Goal: Task Accomplishment & Management: Complete application form

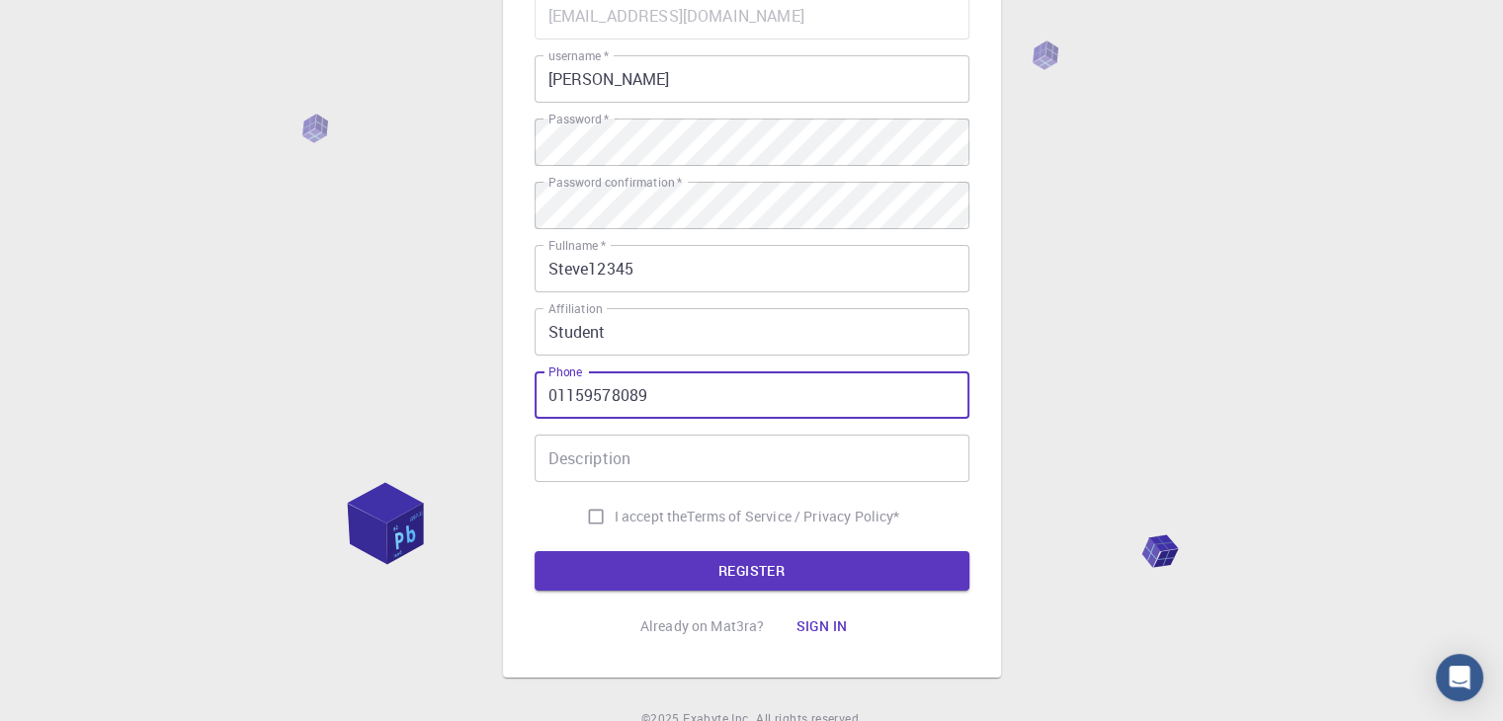
type input "01159578089"
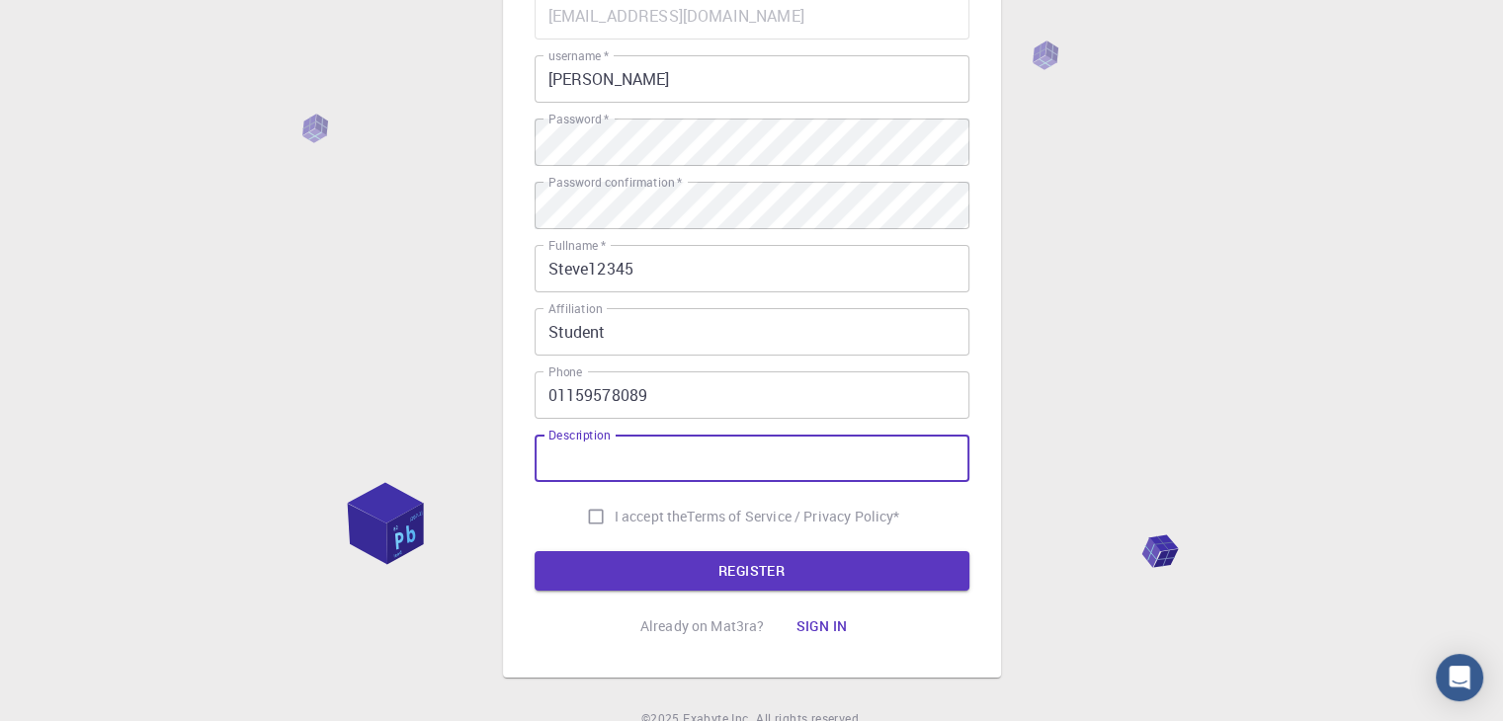
click at [583, 442] on div "Description Description" at bounding box center [751, 458] width 435 height 47
click at [592, 508] on input "I accept the Terms of Service / Privacy Policy *" at bounding box center [596, 517] width 38 height 38
checkbox input "true"
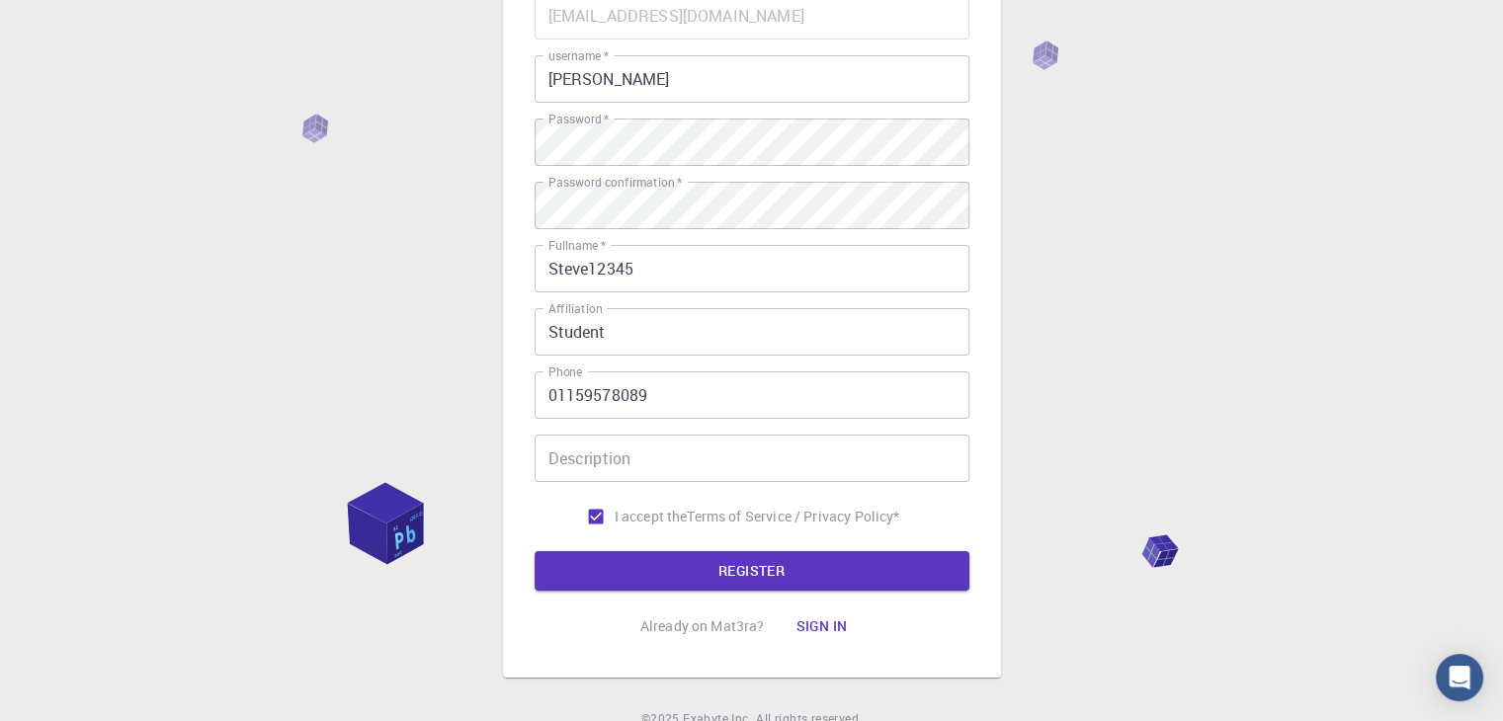
click at [585, 479] on input "Description" at bounding box center [751, 458] width 435 height 47
type input "haha"
click at [721, 574] on button "REGISTER" at bounding box center [751, 571] width 435 height 40
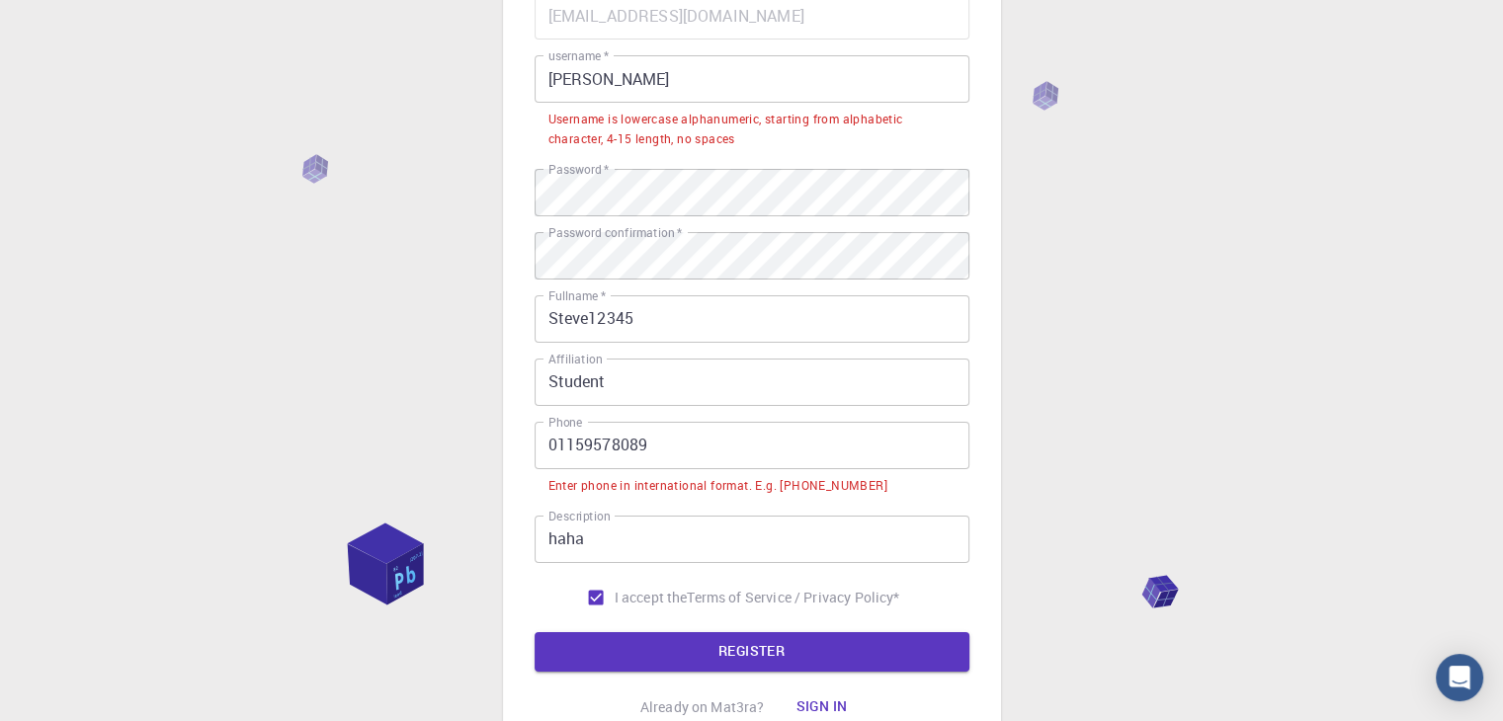
click at [544, 450] on input "01159578089" at bounding box center [751, 445] width 435 height 47
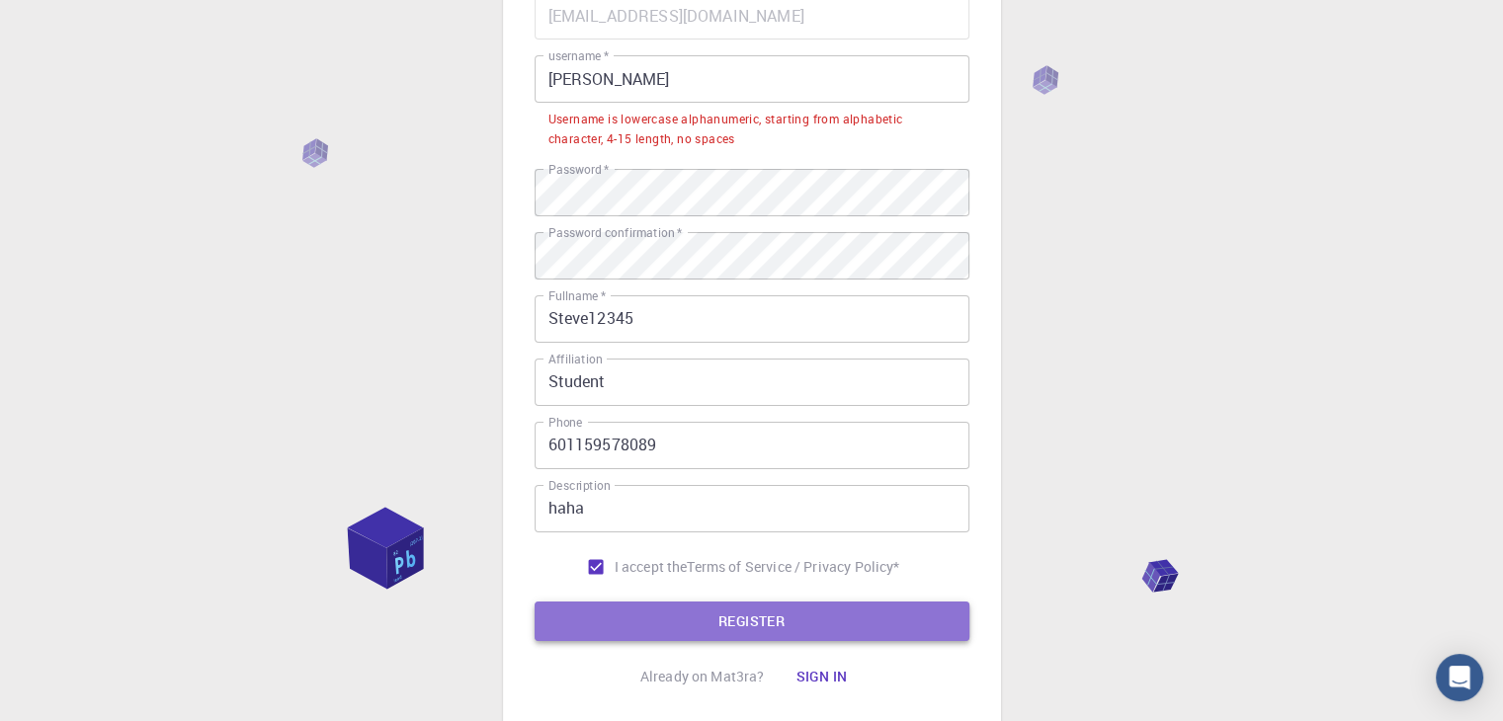
click at [660, 611] on button "REGISTER" at bounding box center [751, 622] width 435 height 40
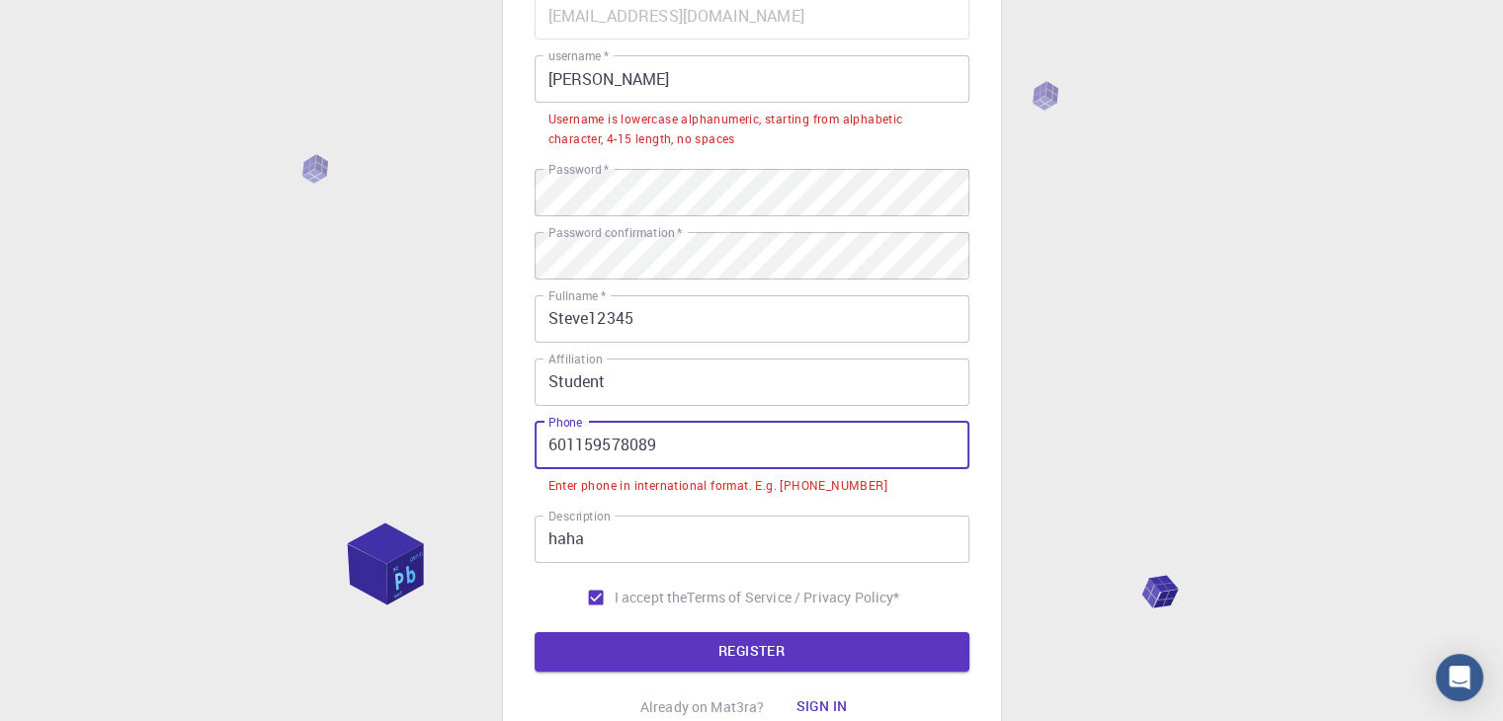
click at [544, 449] on input "601159578089" at bounding box center [751, 445] width 435 height 47
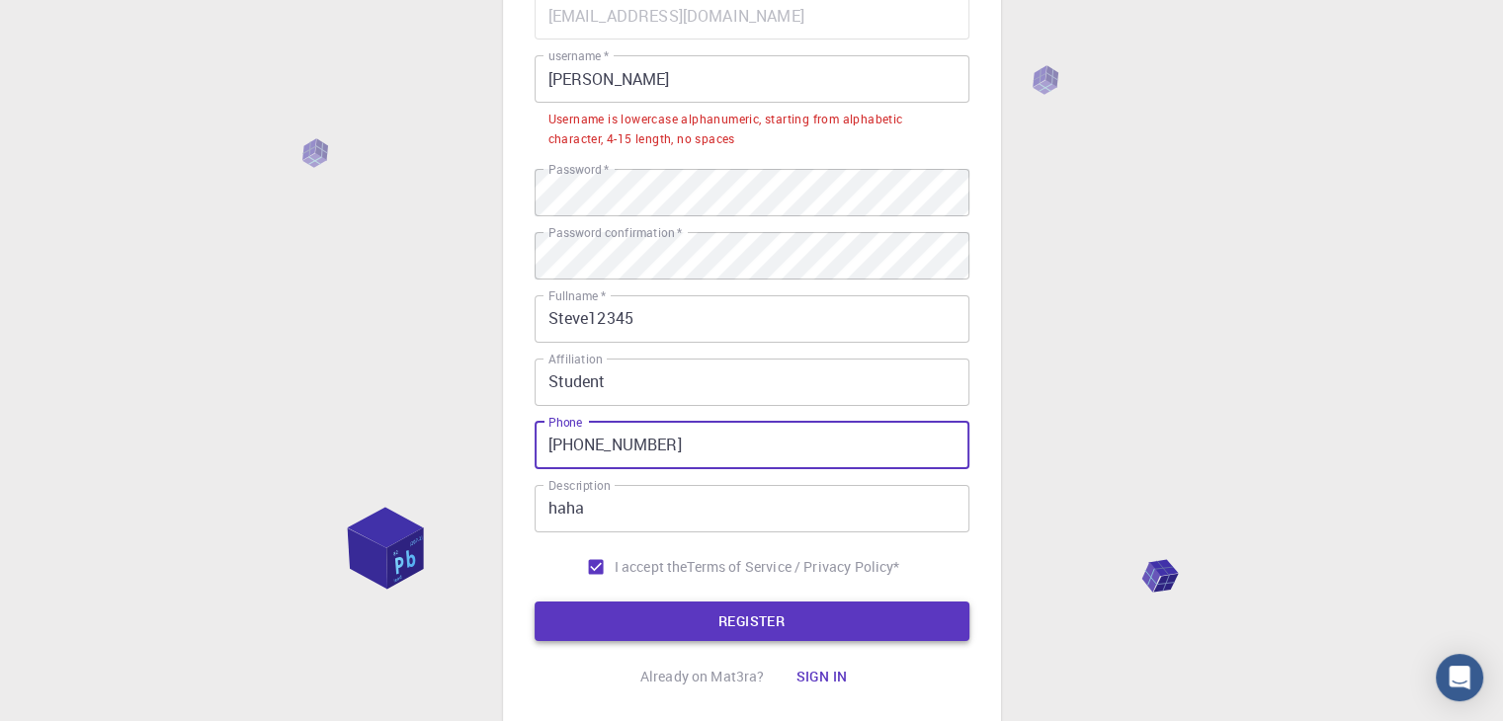
type input "[PHONE_NUMBER]"
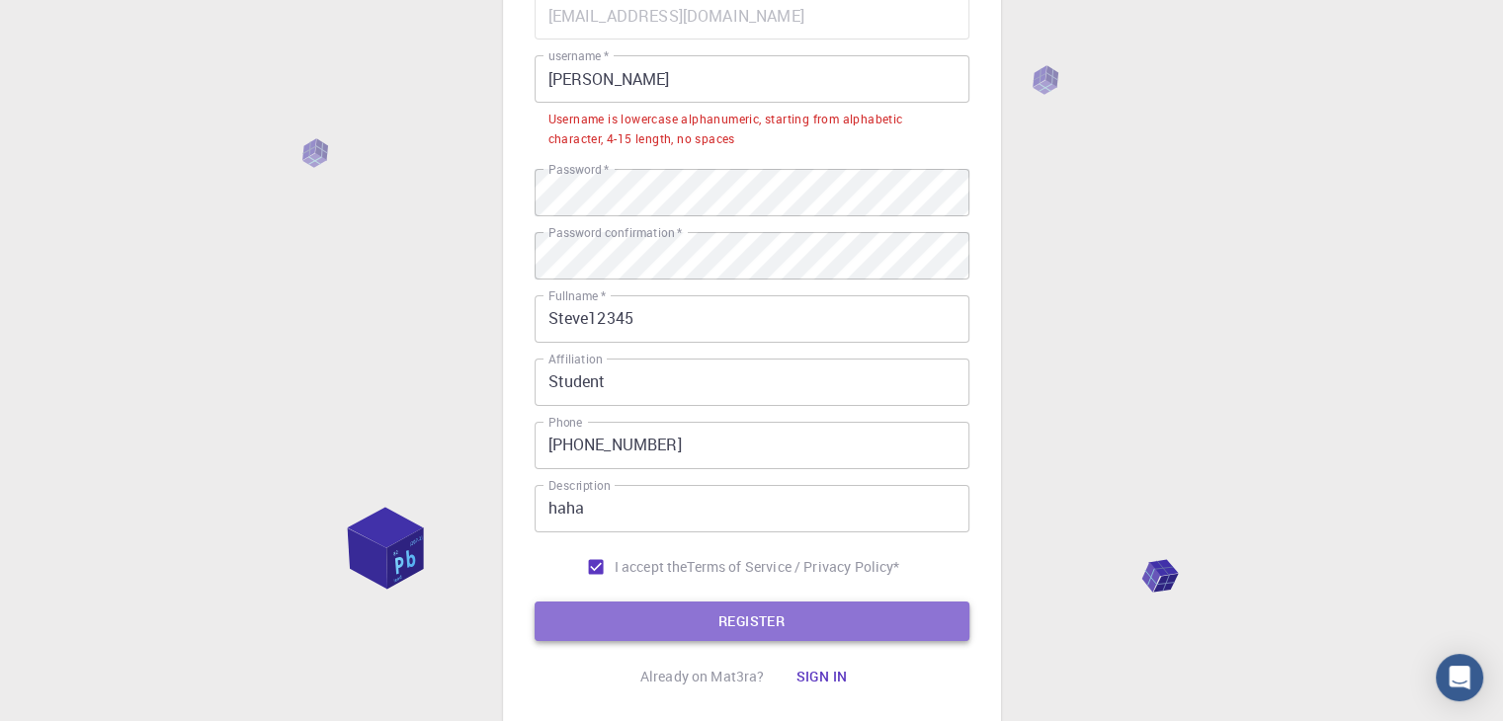
click at [685, 613] on button "REGISTER" at bounding box center [751, 622] width 435 height 40
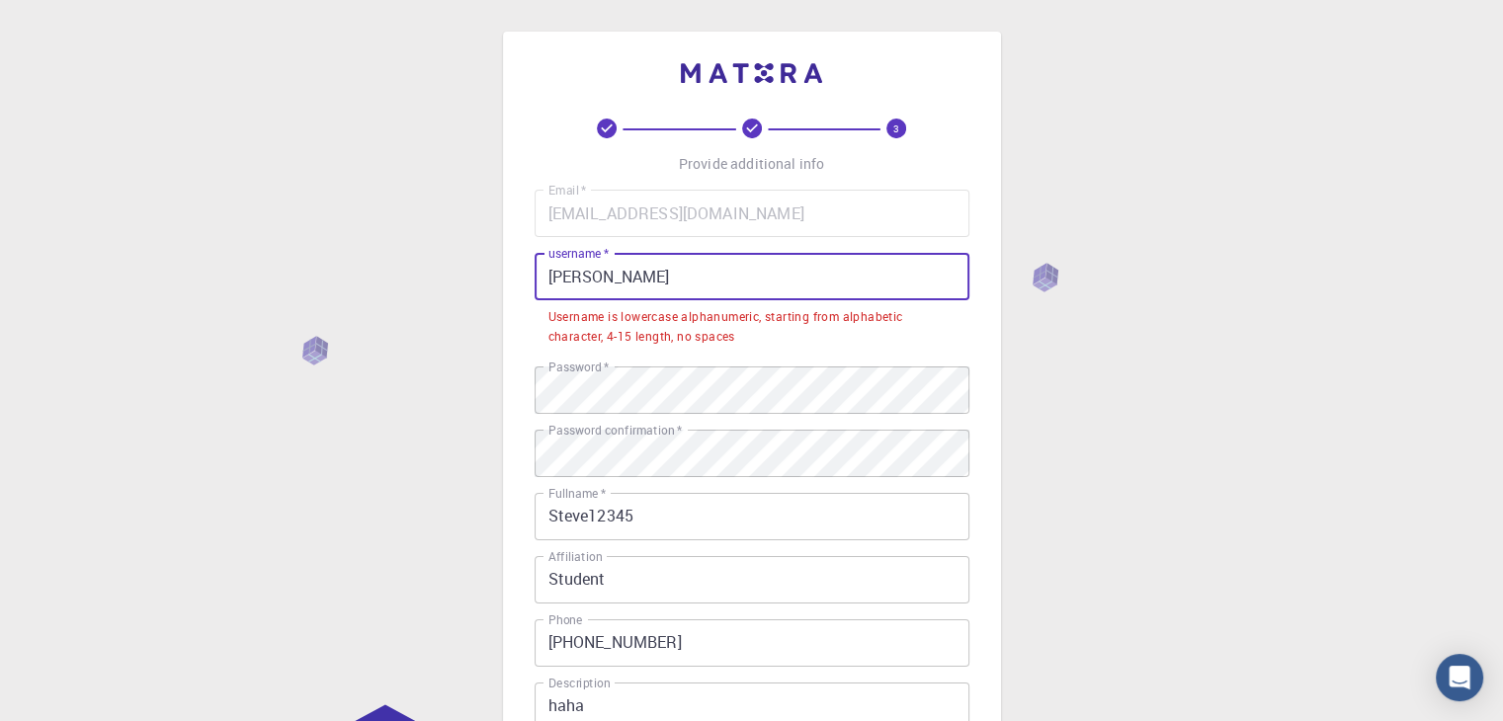
click at [727, 286] on input "[PERSON_NAME]" at bounding box center [751, 276] width 435 height 47
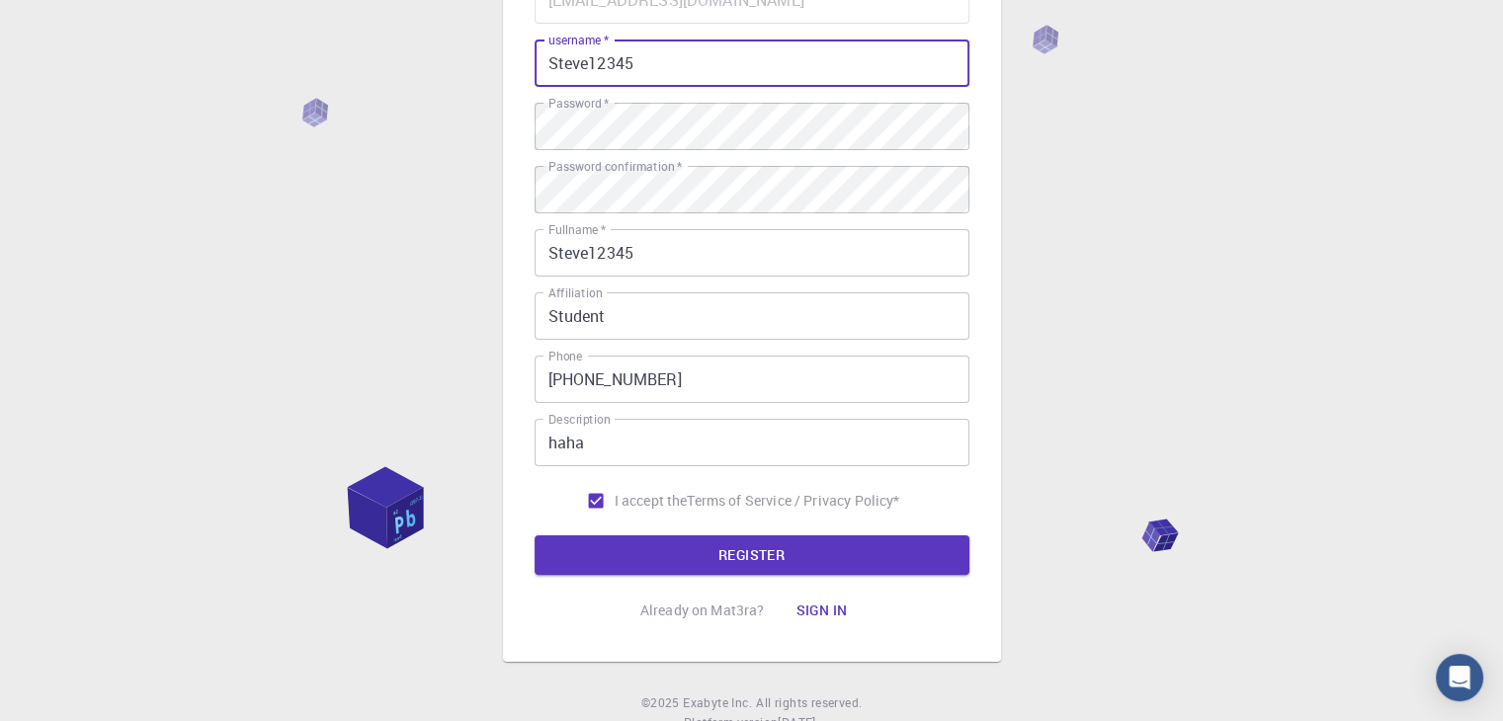
scroll to position [285, 0]
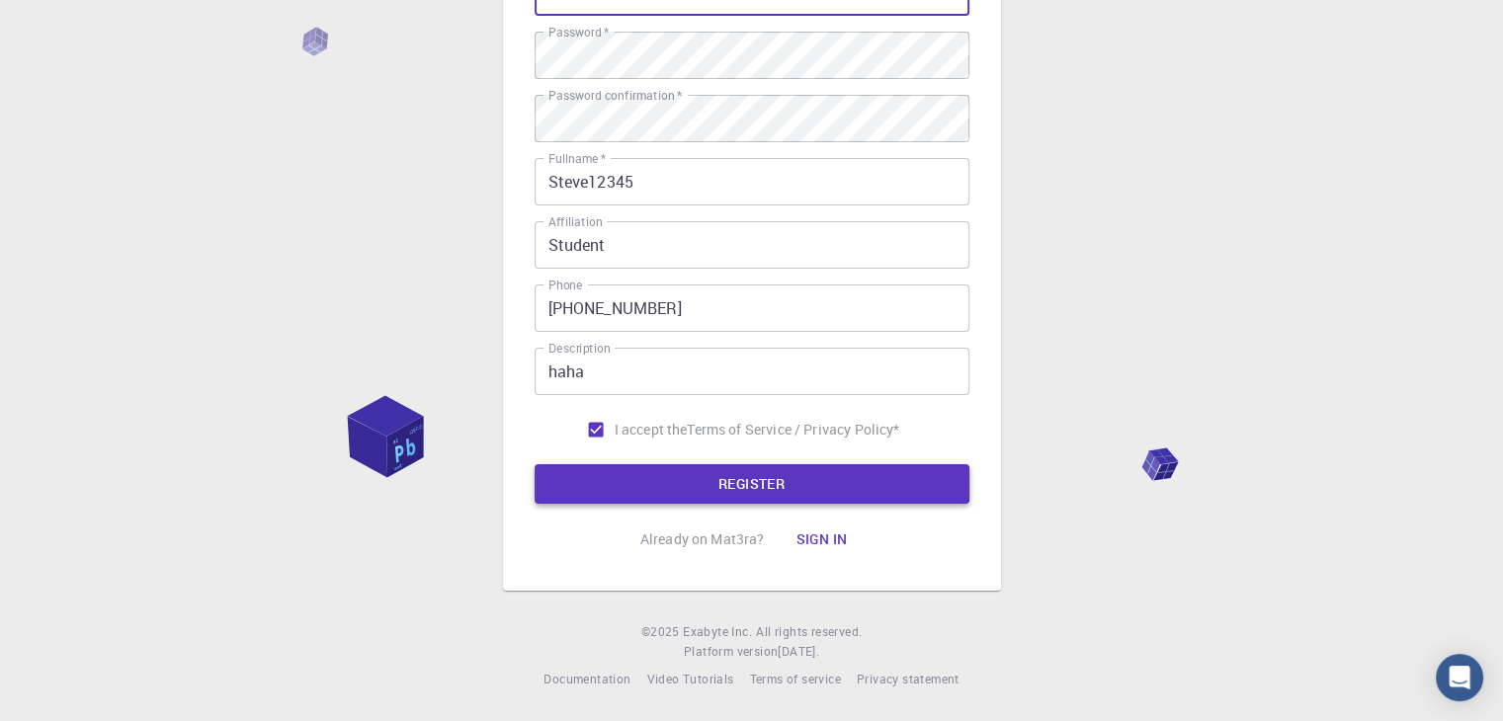
click at [712, 475] on button "REGISTER" at bounding box center [751, 484] width 435 height 40
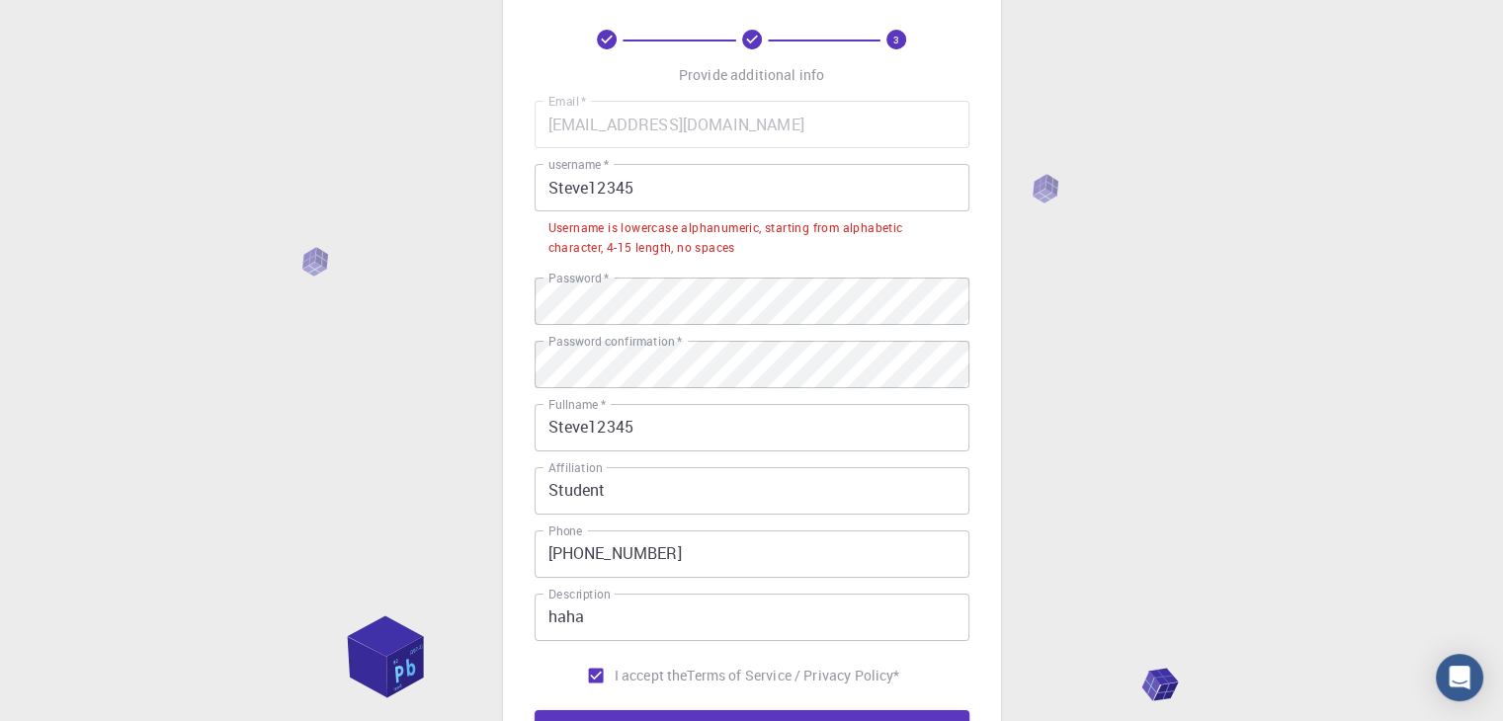
scroll to position [87, 0]
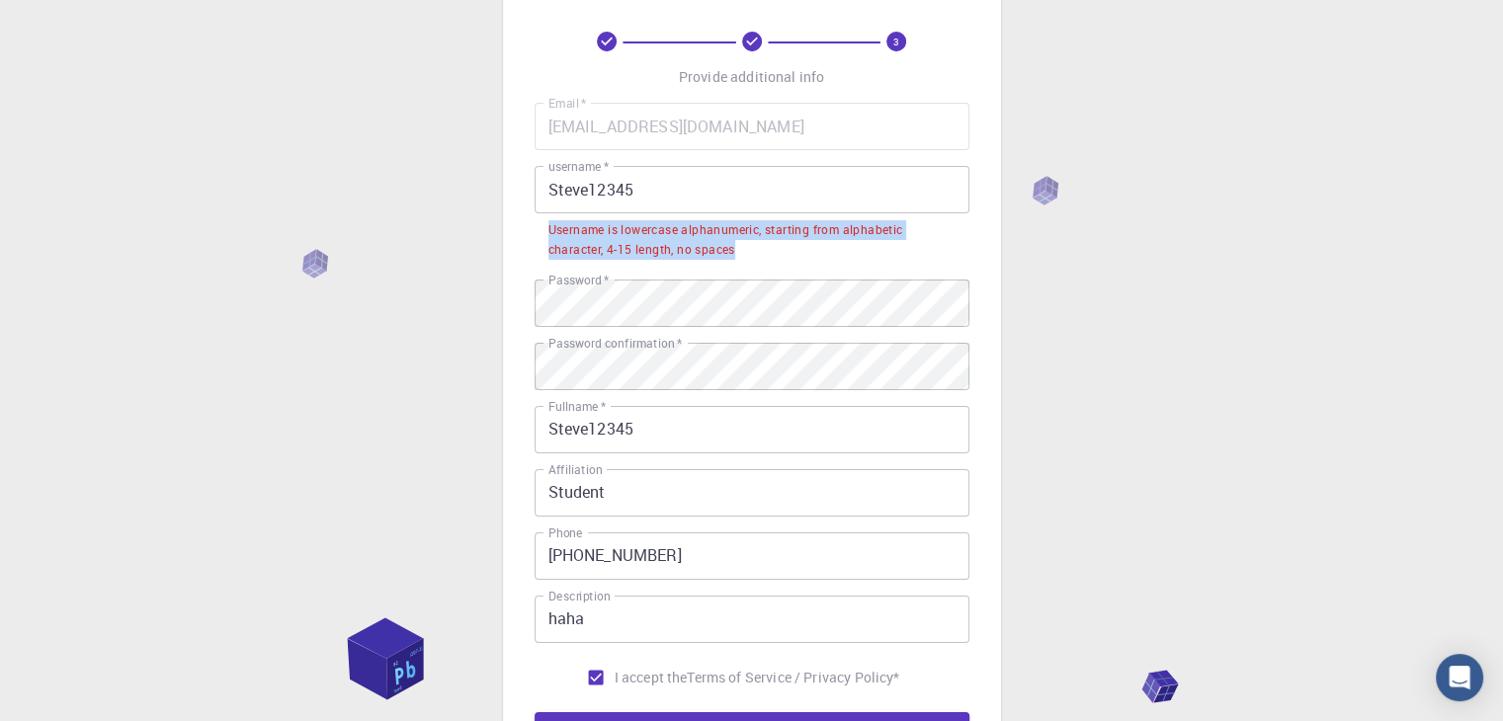
drag, startPoint x: 547, startPoint y: 229, endPoint x: 745, endPoint y: 269, distance: 201.5
click at [745, 269] on div "Email   * [EMAIL_ADDRESS][DOMAIN_NAME] Email   * username   * Steve12345 userna…" at bounding box center [751, 400] width 435 height 594
copy div "Username is lowercase alphanumeric, starting from alphabetic character, 4-15 le…"
click at [558, 195] on input "Steve12345" at bounding box center [751, 189] width 435 height 47
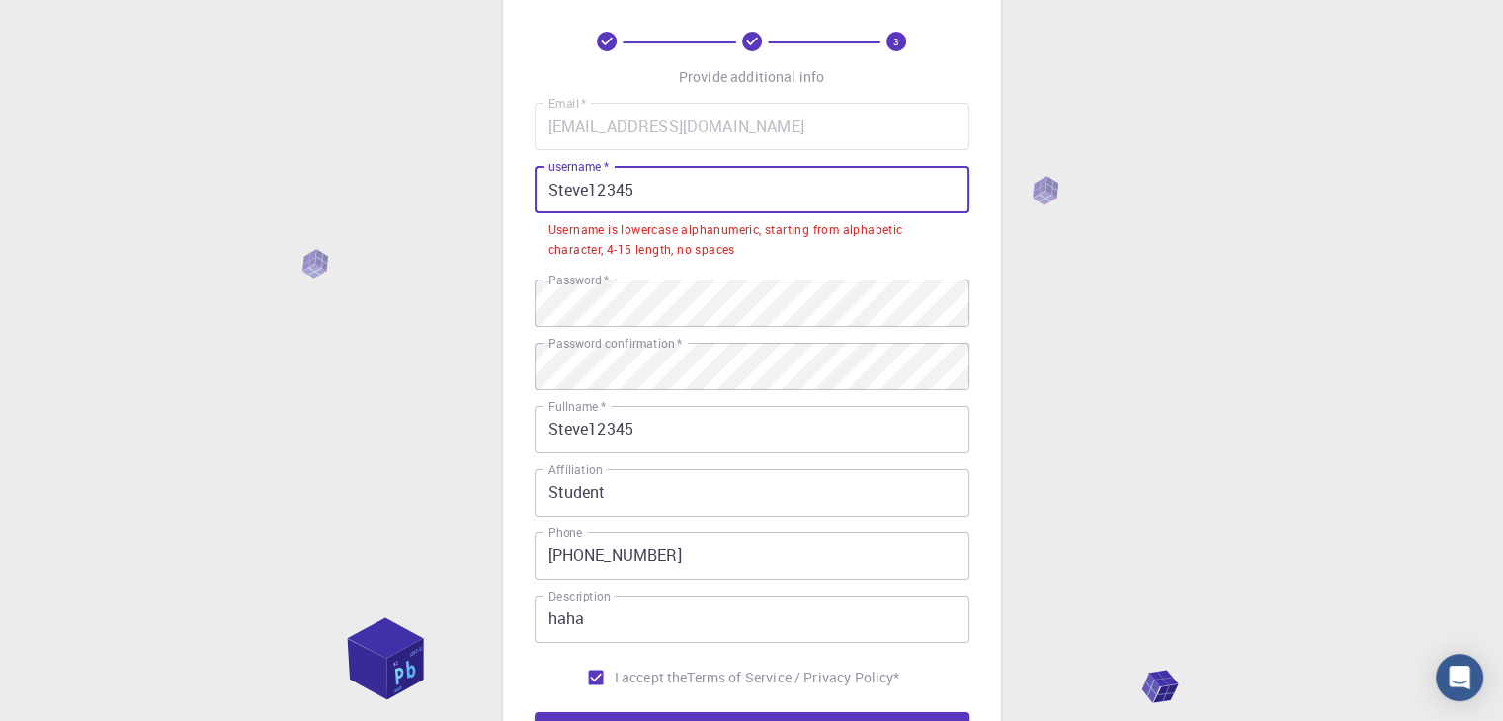
click at [672, 183] on input "Steve12345" at bounding box center [751, 189] width 435 height 47
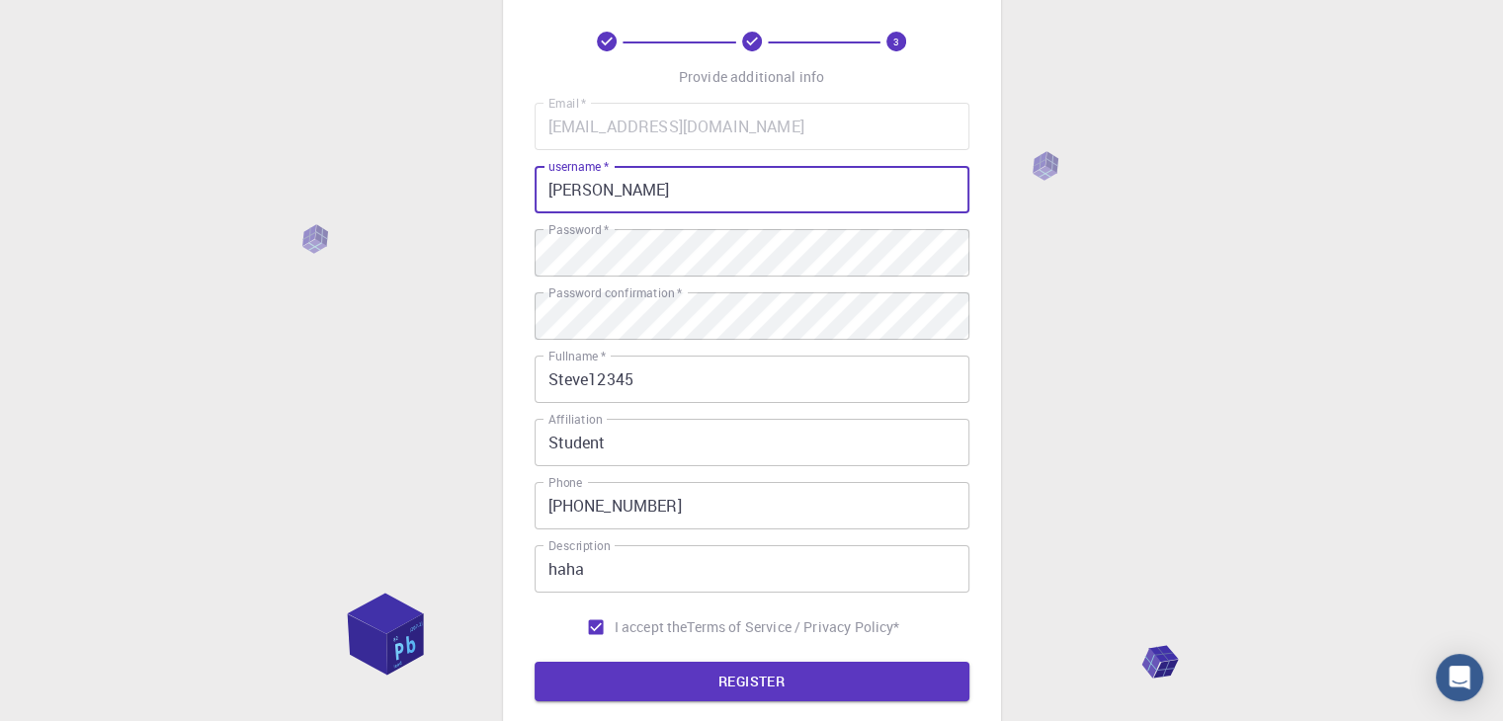
click at [561, 203] on input "[PERSON_NAME]" at bounding box center [751, 189] width 435 height 47
click at [555, 203] on input "[PERSON_NAME]" at bounding box center [751, 189] width 435 height 47
click at [534, 662] on button "REGISTER" at bounding box center [751, 682] width 435 height 40
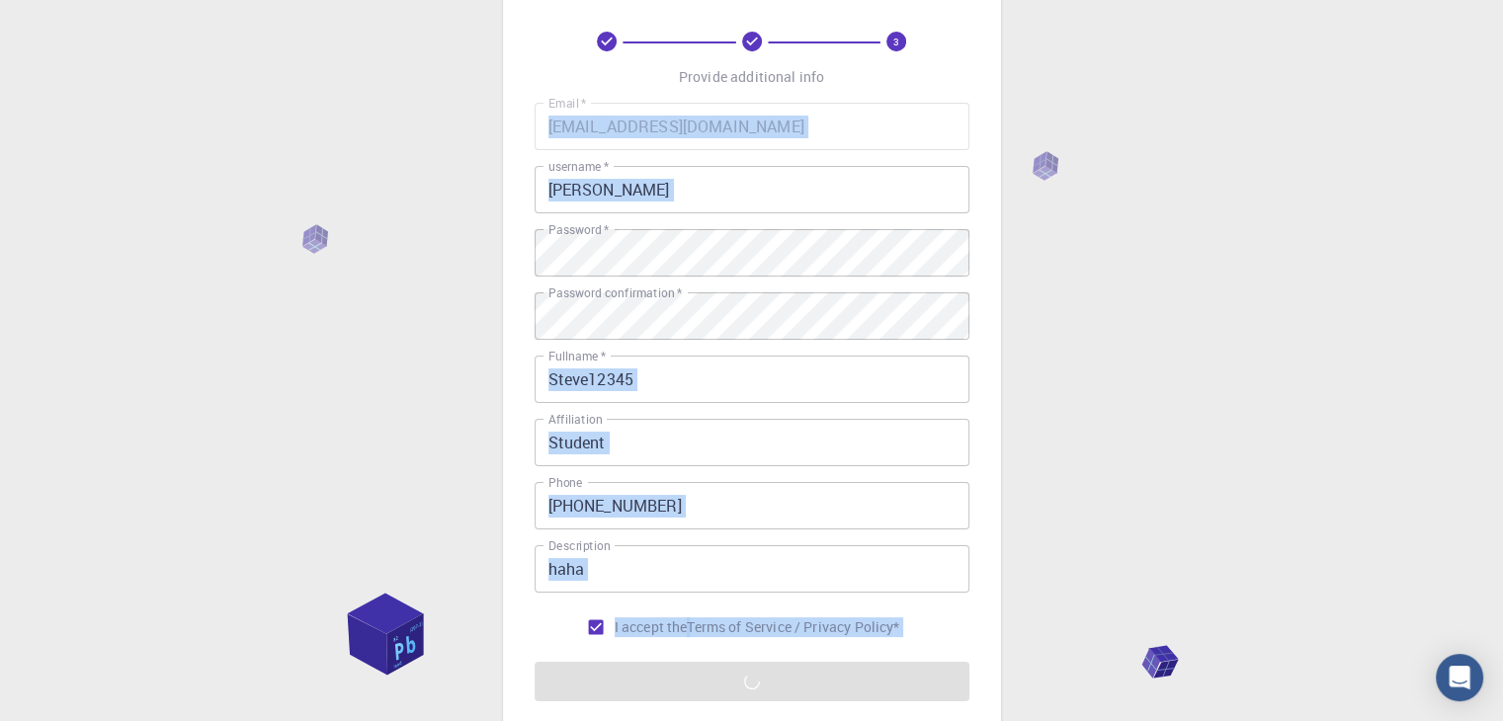
drag, startPoint x: 330, startPoint y: 615, endPoint x: 362, endPoint y: 657, distance: 52.2
click at [362, 657] on div "3 Provide additional info Email   * [EMAIL_ADDRESS][DOMAIN_NAME] Email   * user…" at bounding box center [751, 416] width 1503 height 1006
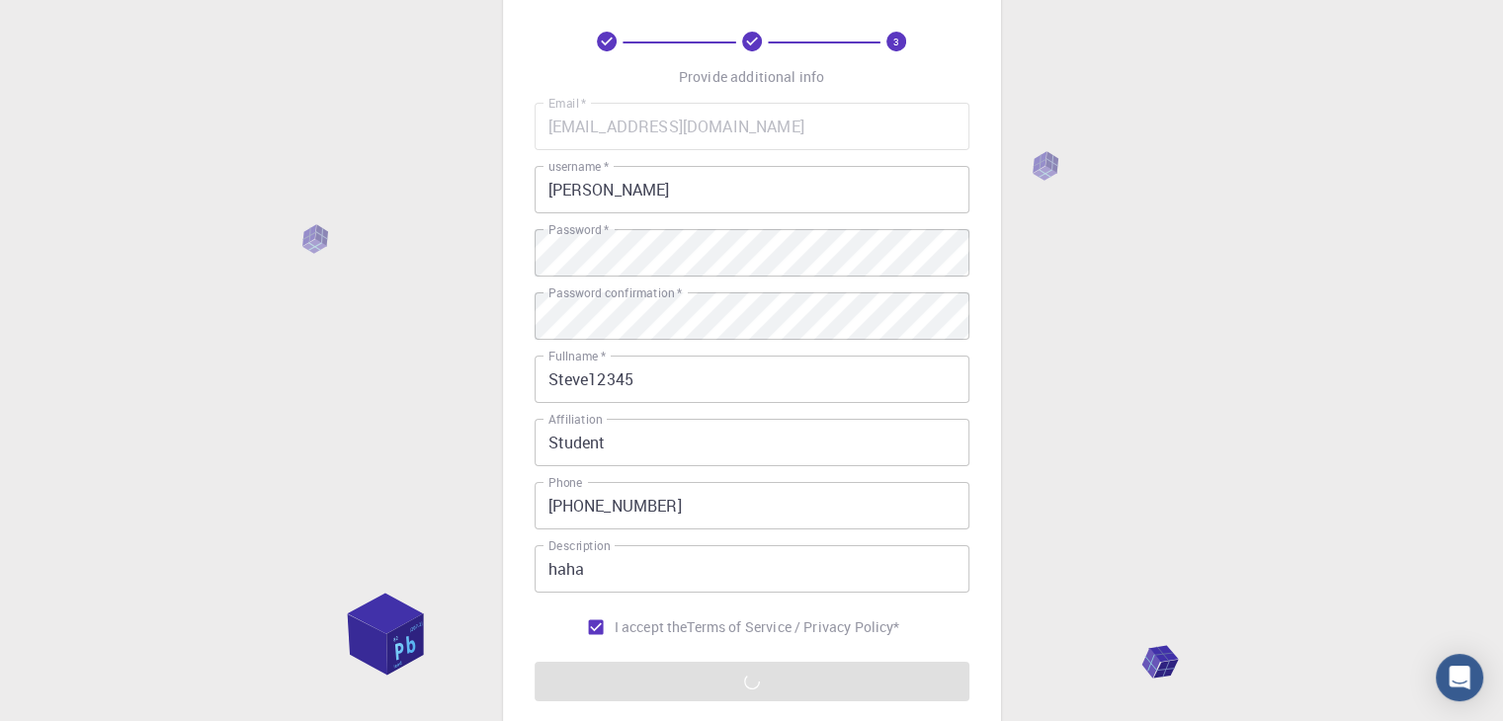
click at [370, 463] on div "3 Provide additional info Email   * [EMAIL_ADDRESS][DOMAIN_NAME] Email   * user…" at bounding box center [751, 416] width 1503 height 1006
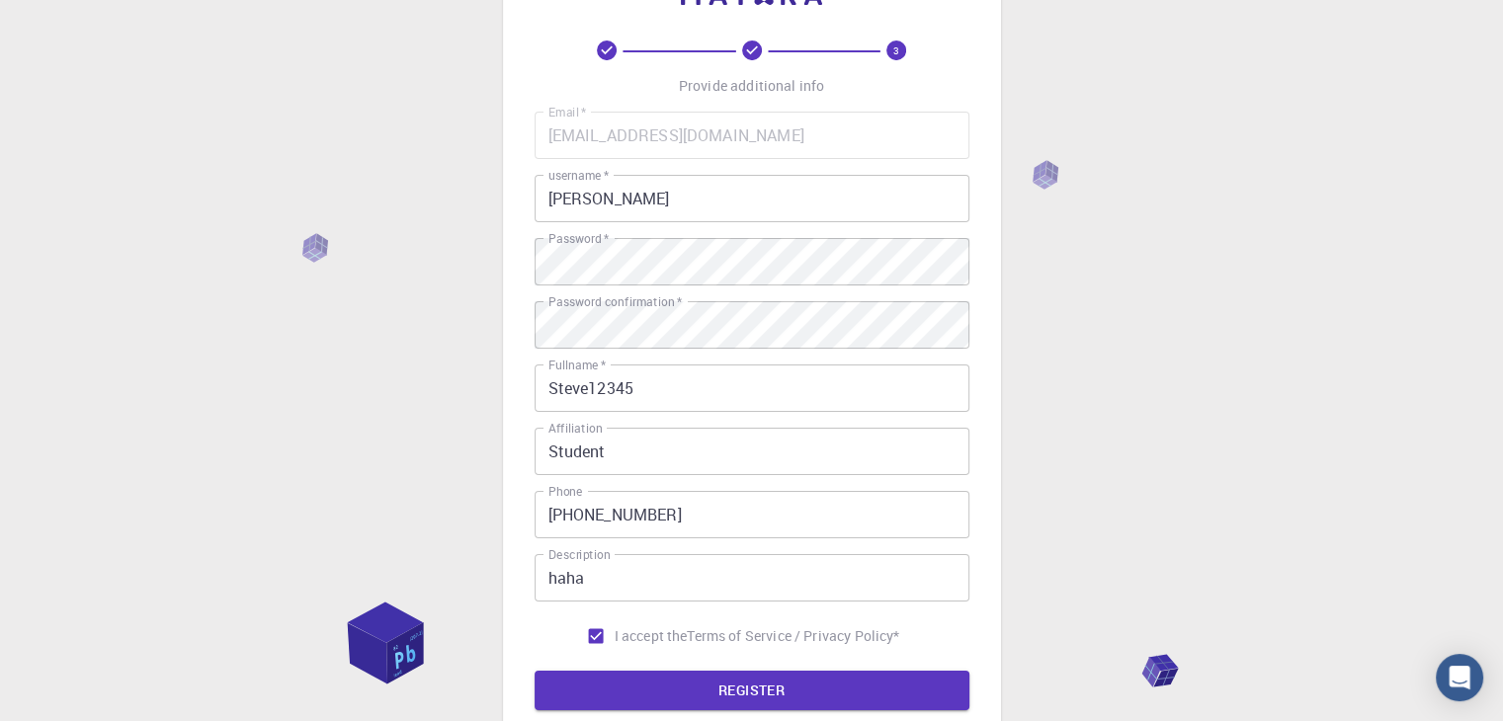
scroll to position [198, 0]
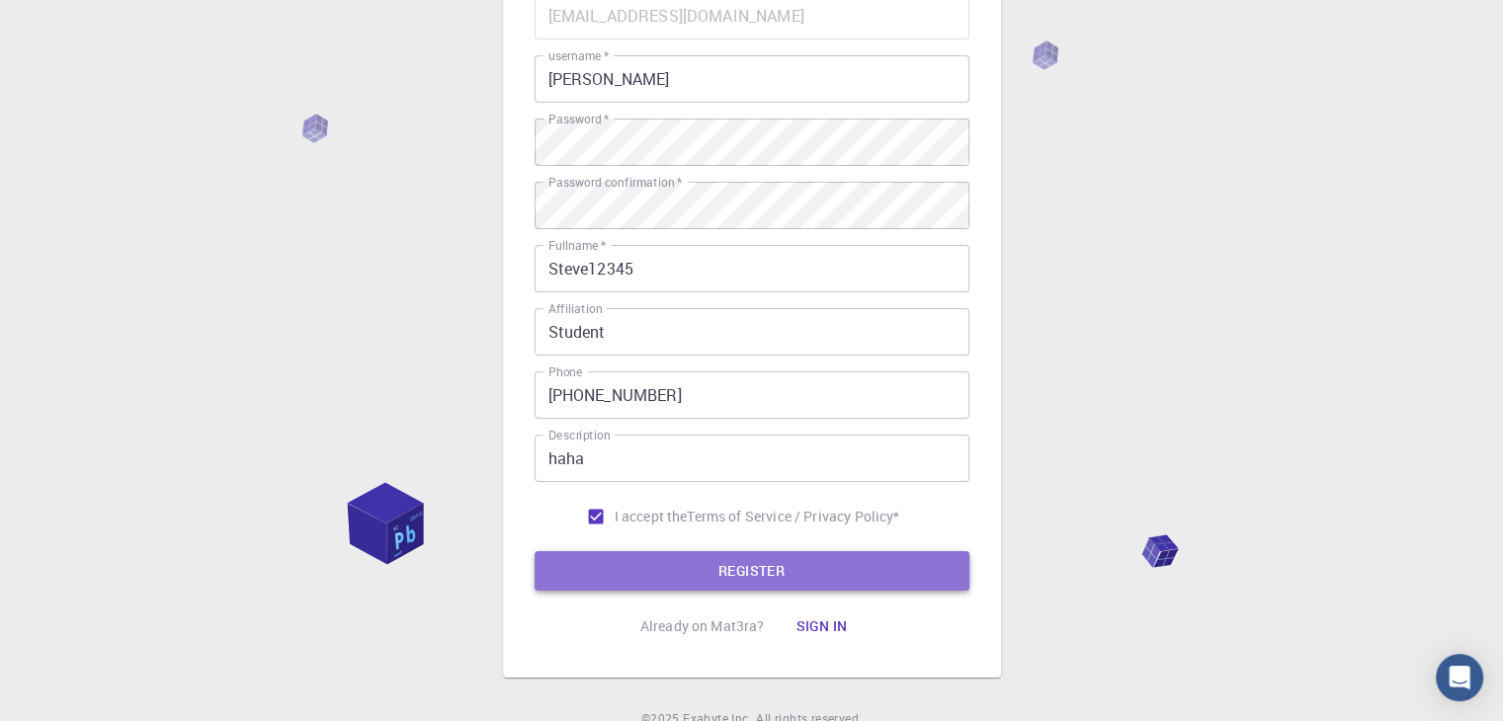
click at [829, 562] on button "REGISTER" at bounding box center [751, 571] width 435 height 40
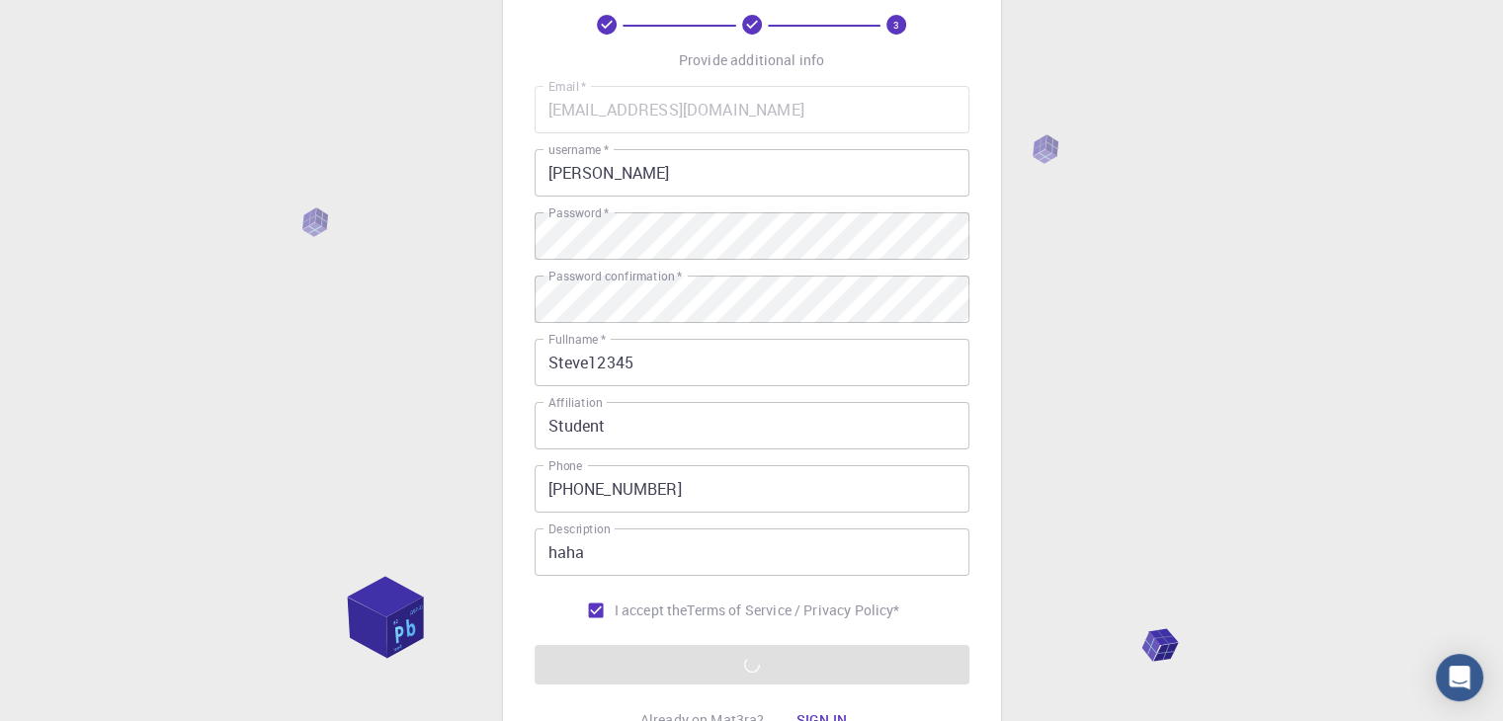
scroll to position [0, 0]
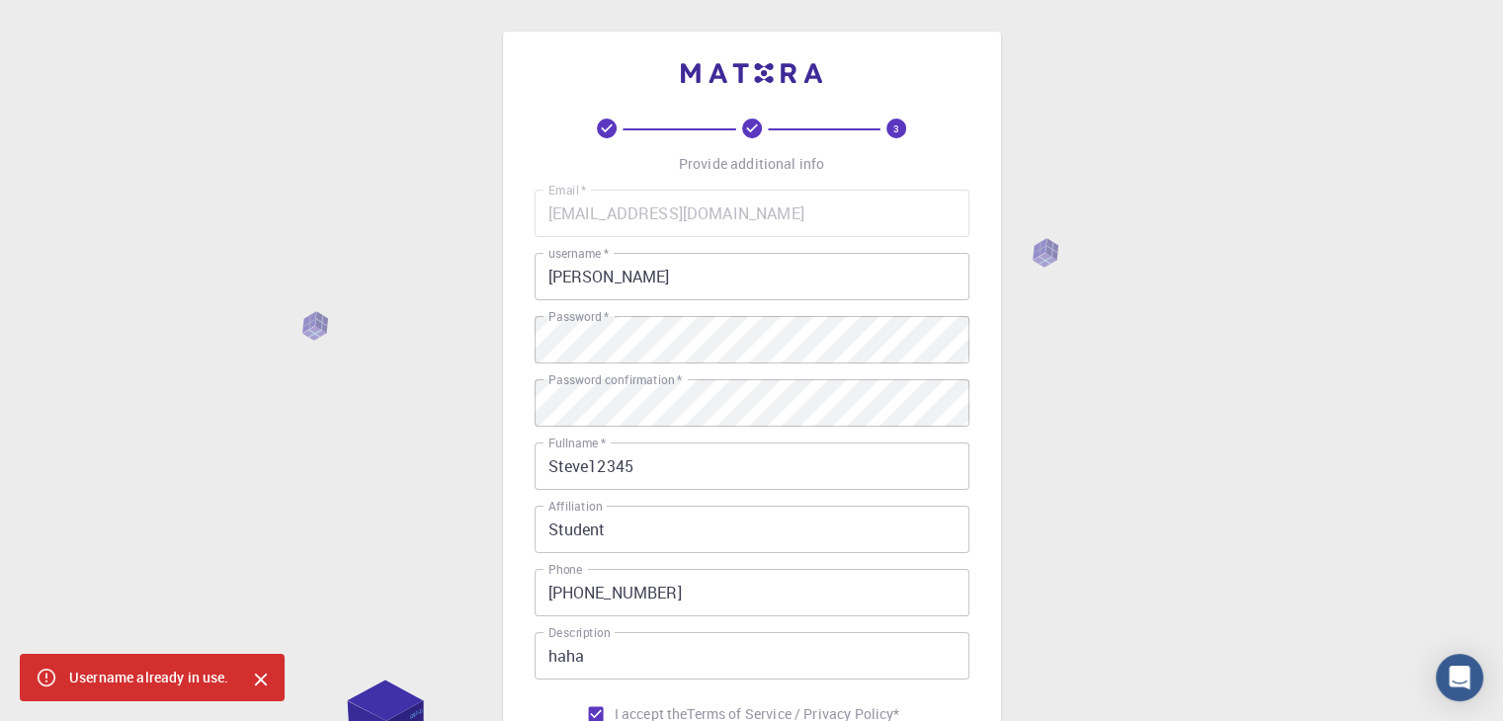
click at [715, 270] on input "[PERSON_NAME]" at bounding box center [751, 276] width 435 height 47
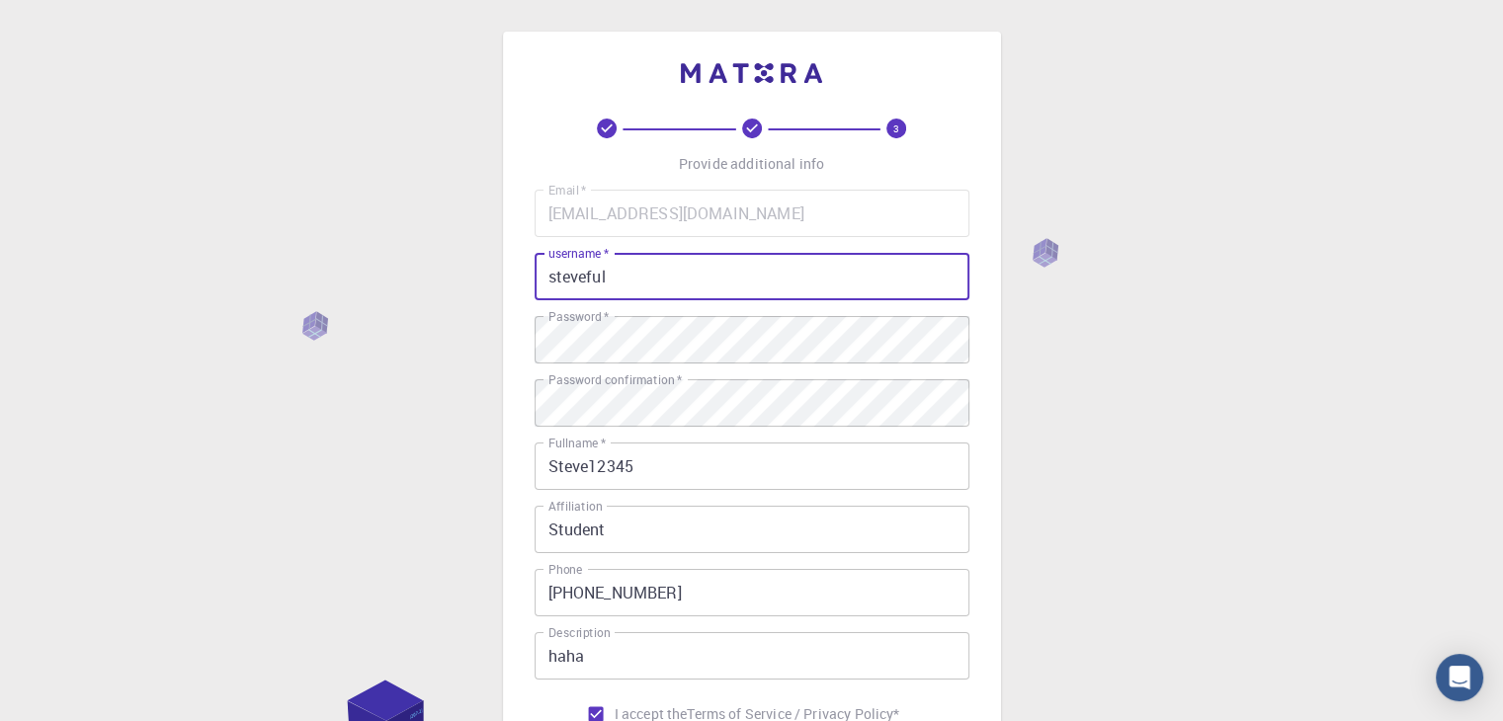
scroll to position [285, 0]
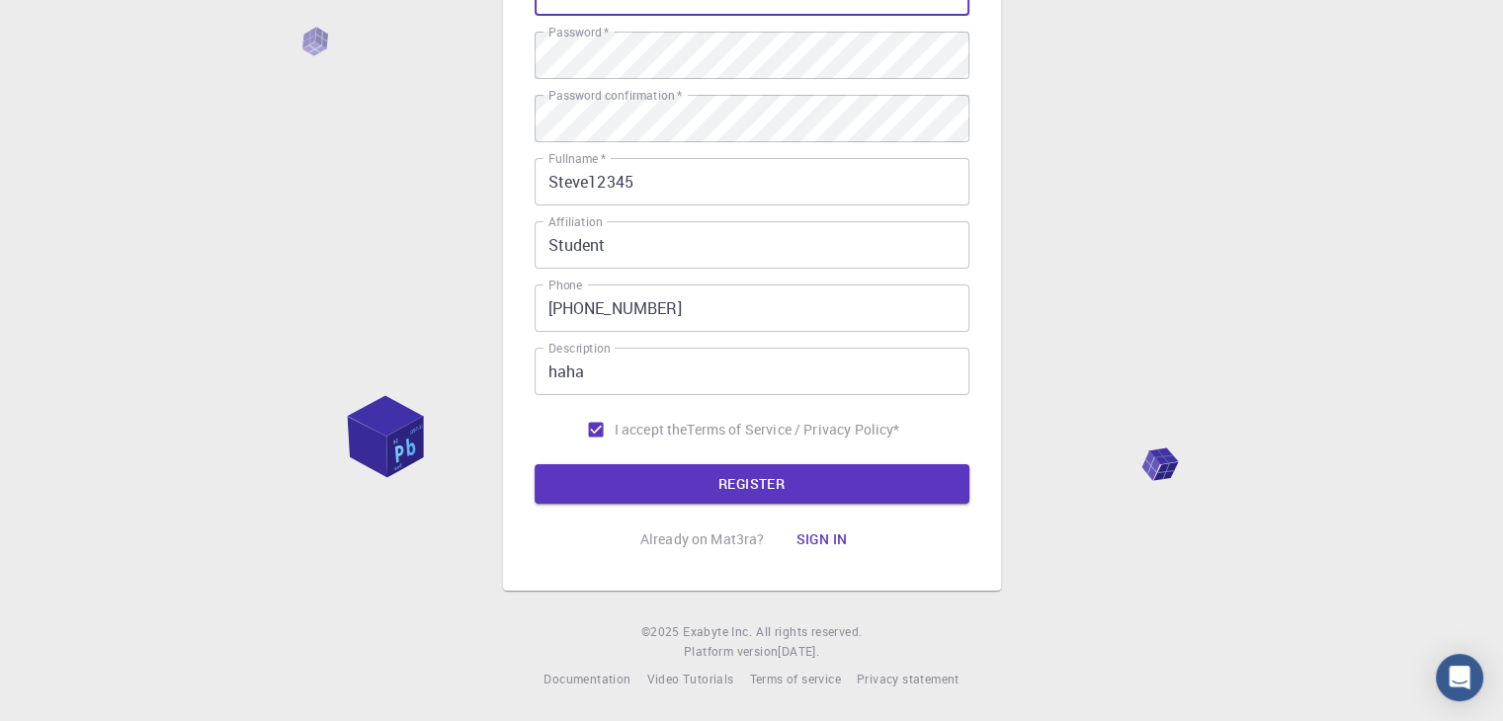
type input "steveful"
click at [615, 455] on form "Email   * [EMAIL_ADDRESS][DOMAIN_NAME] Email   * username   * steveful username…" at bounding box center [751, 204] width 435 height 599
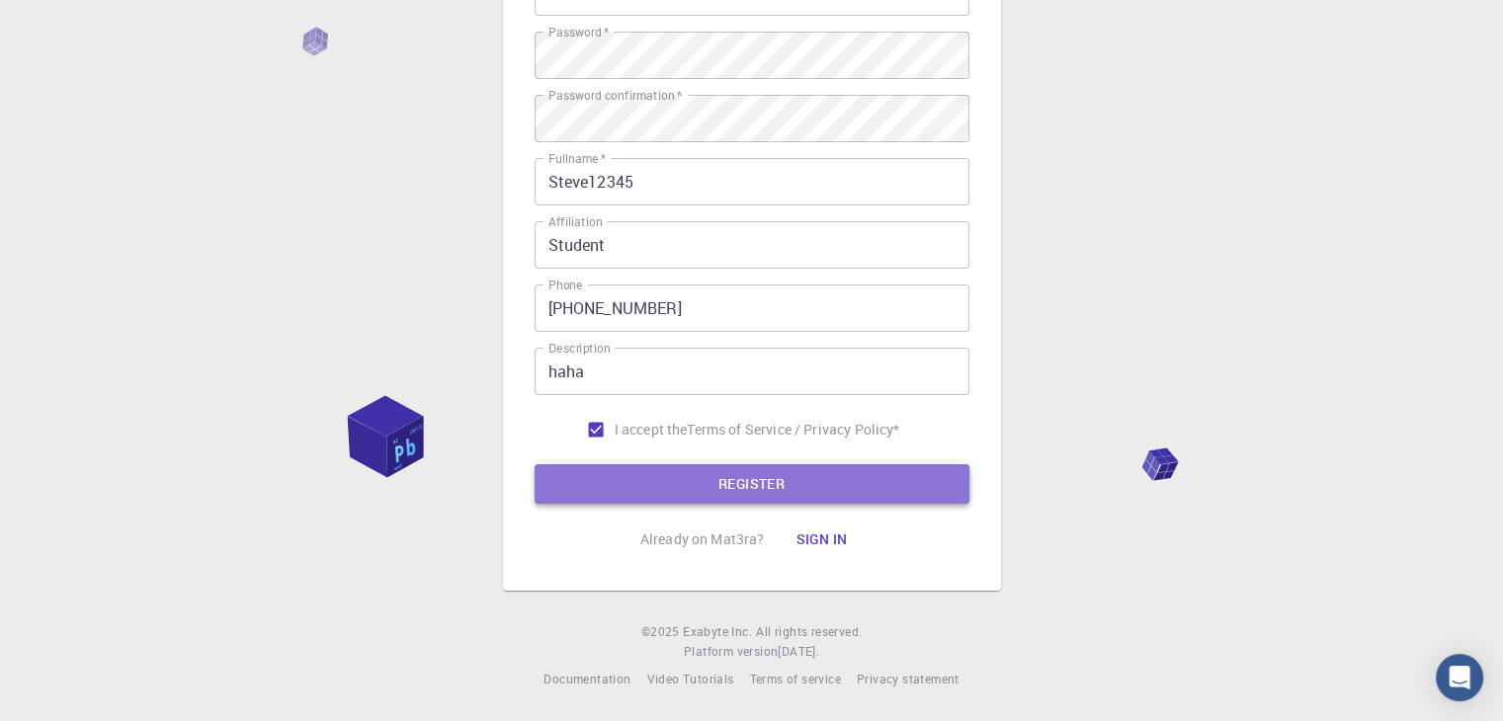
click at [627, 470] on button "REGISTER" at bounding box center [751, 484] width 435 height 40
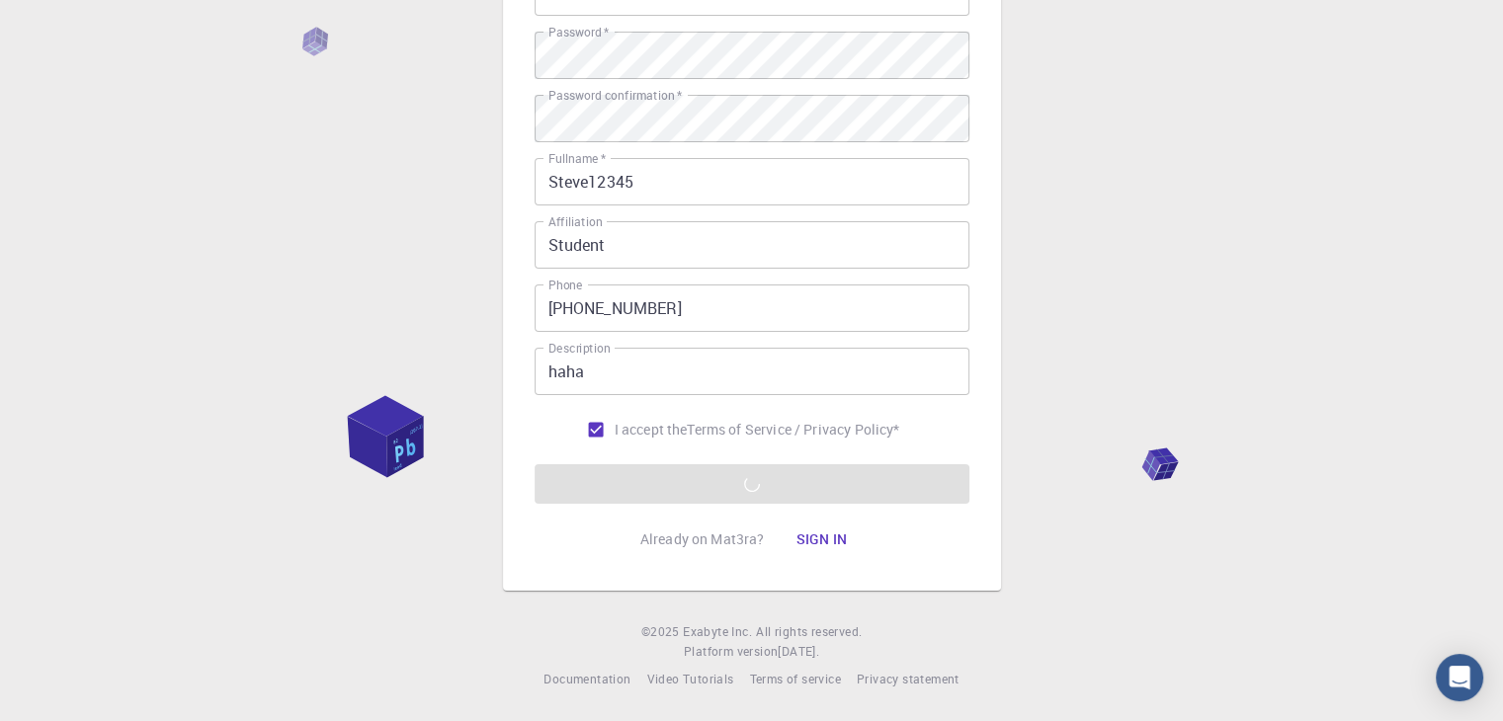
scroll to position [87, 0]
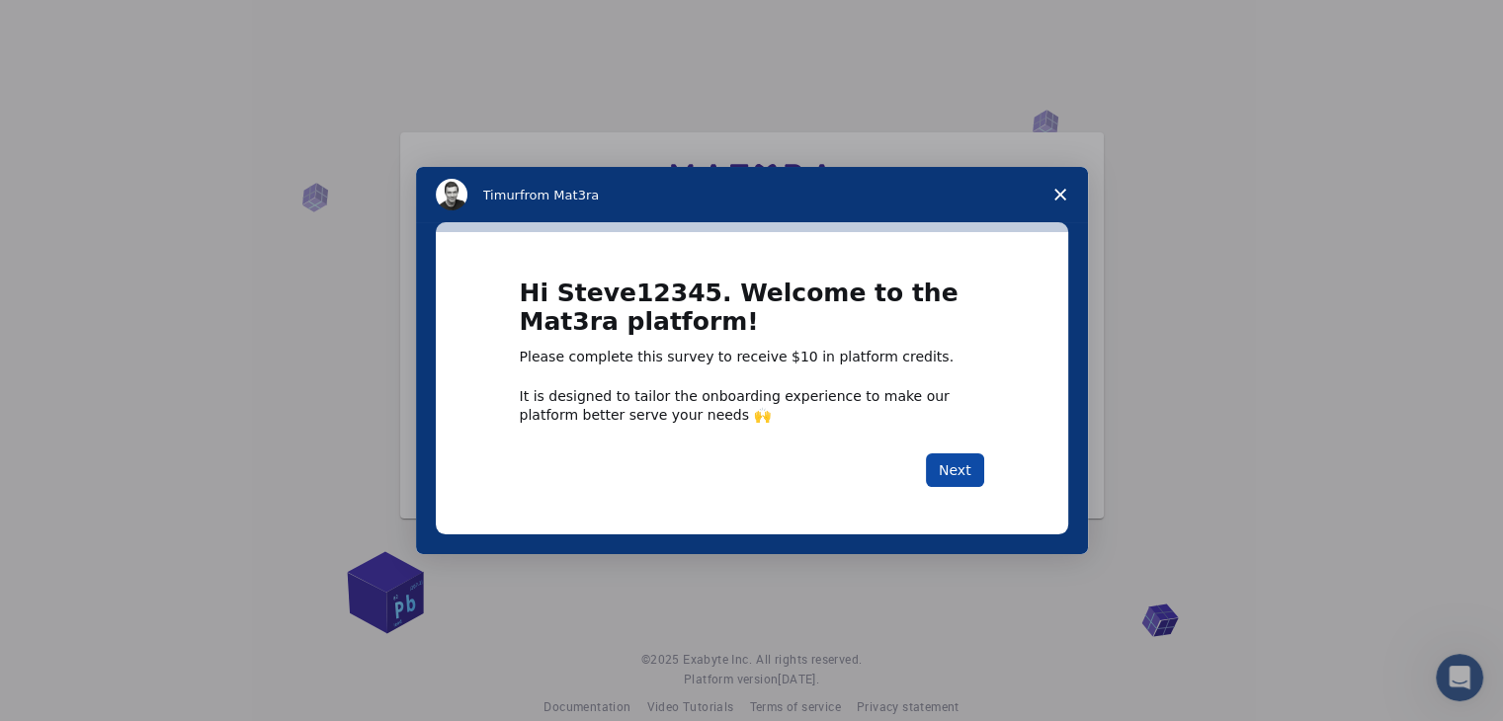
click at [973, 463] on button "Next" at bounding box center [955, 470] width 58 height 34
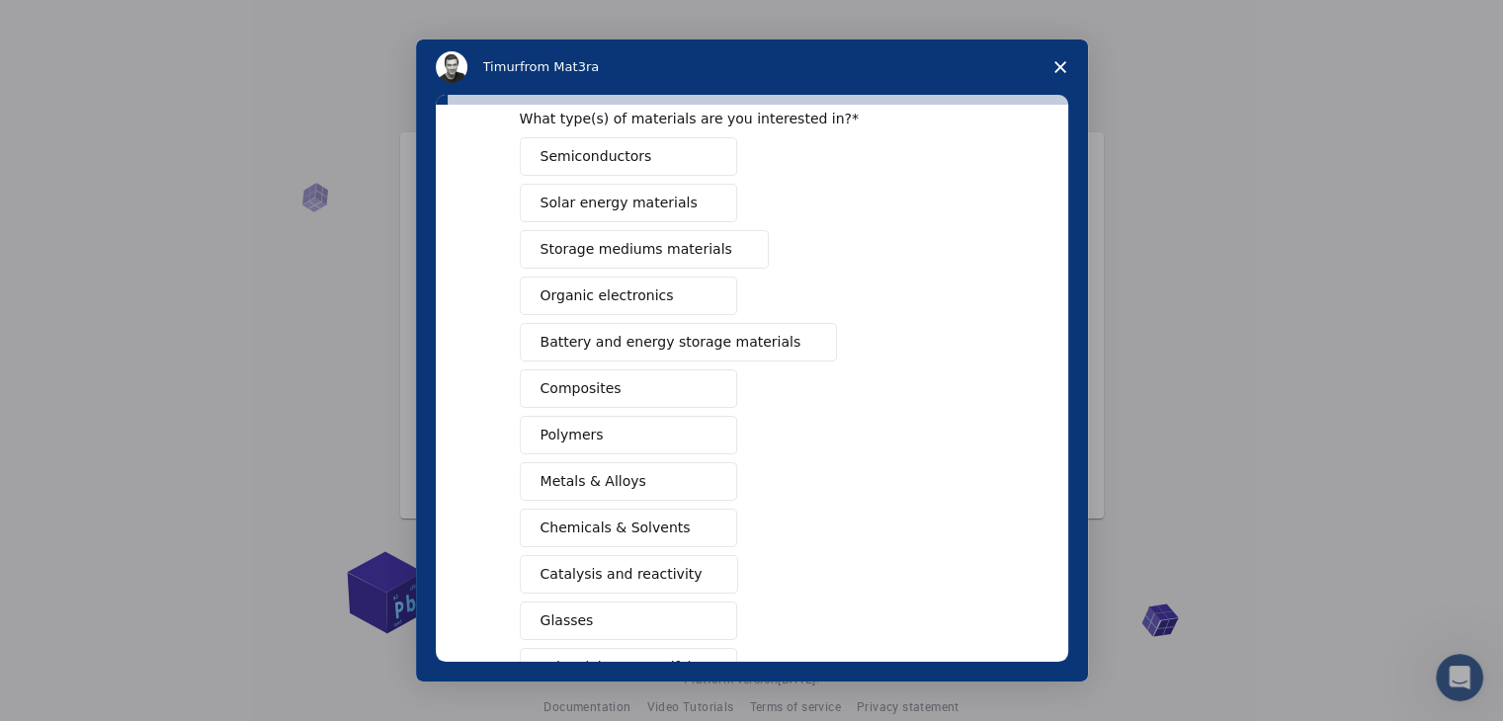
scroll to position [198, 0]
